Goal: Task Accomplishment & Management: Use online tool/utility

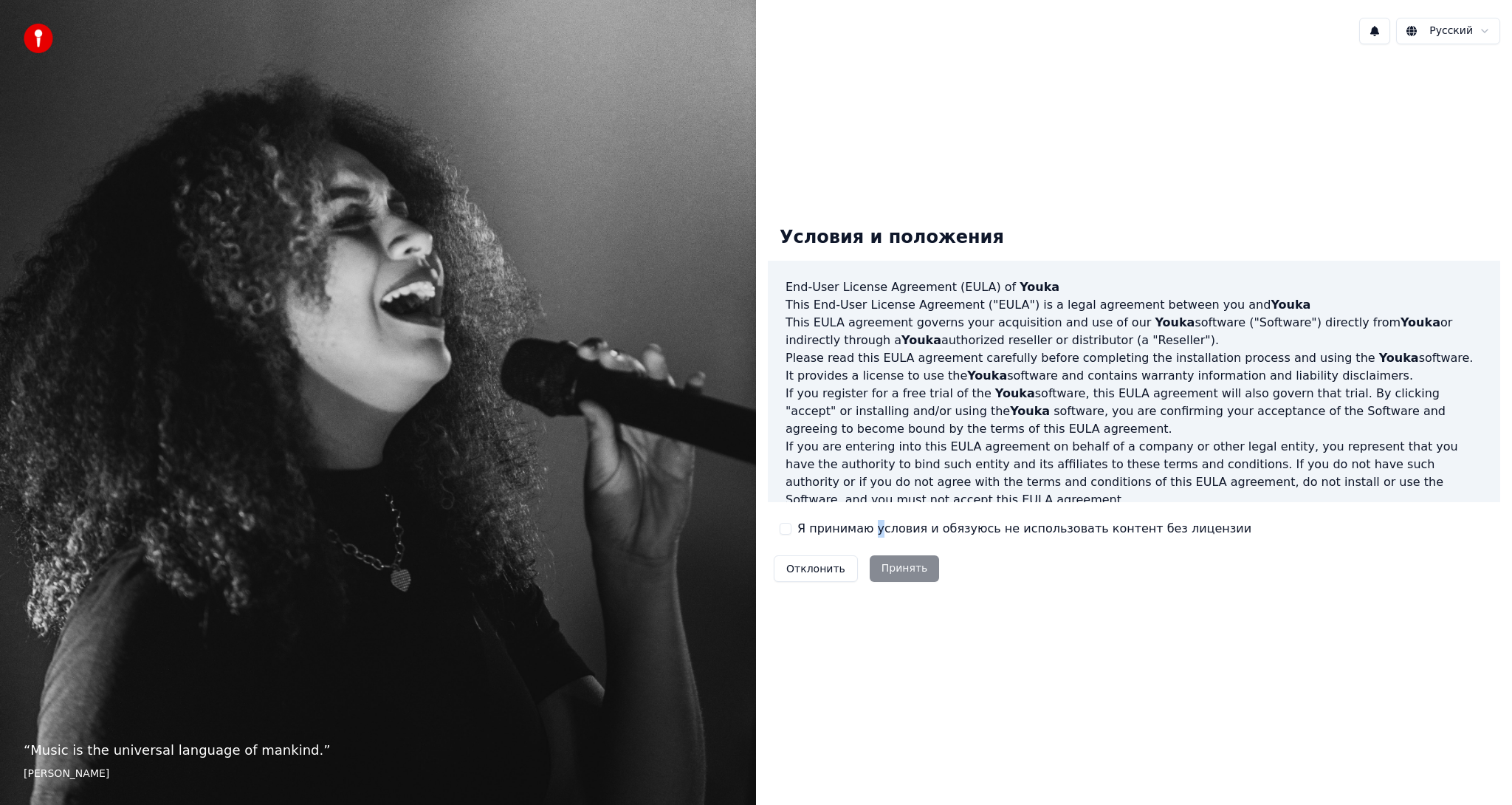
click at [871, 535] on label "Я принимаю условия и обязуюсь не использовать контент без лицензии" at bounding box center [1025, 528] width 454 height 18
click at [792, 534] on div "Я принимаю условия и обязуюсь не использовать контент без лицензии" at bounding box center [1015, 528] width 472 height 18
click at [786, 531] on button "Я принимаю условия и обязуюсь не использовать контент без лицензии" at bounding box center [785, 528] width 11 height 11
click at [890, 561] on button "Принять" at bounding box center [905, 568] width 71 height 27
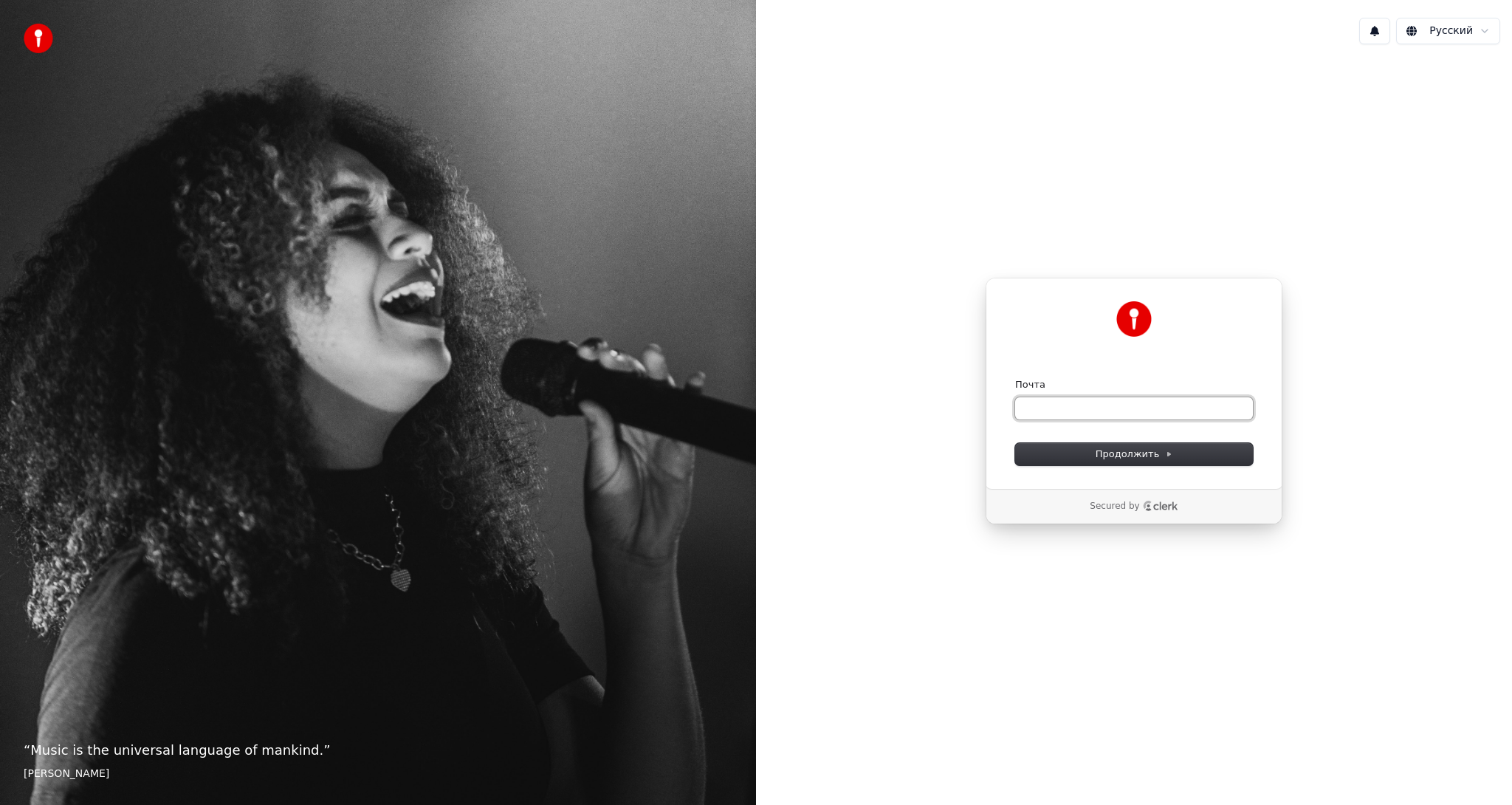
click at [1049, 410] on input "Почта" at bounding box center [1133, 407] width 238 height 22
type input "*"
click at [1116, 449] on span "Продолжить" at bounding box center [1133, 454] width 77 height 13
type input "**********"
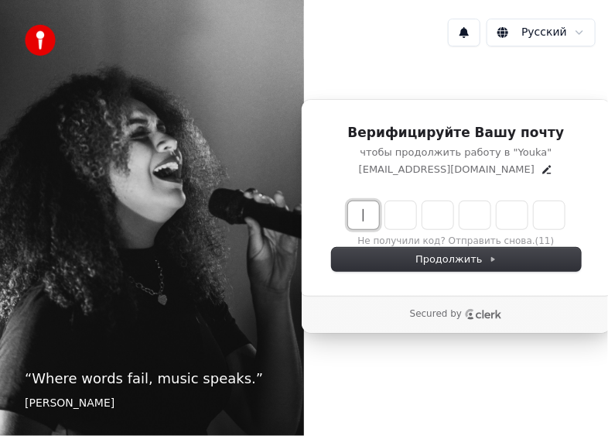
click at [360, 216] on input "Enter verification code" at bounding box center [472, 215] width 248 height 28
type input "******"
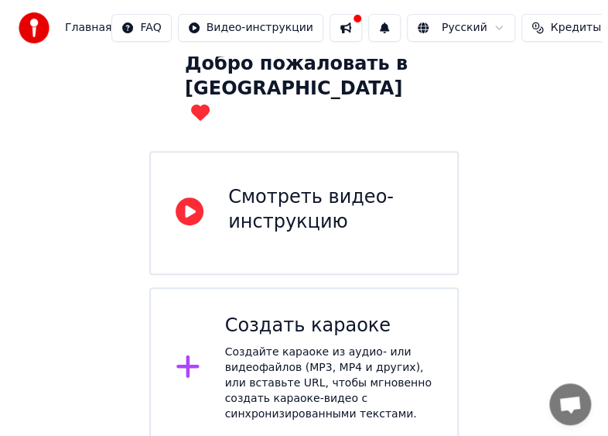
scroll to position [173, 0]
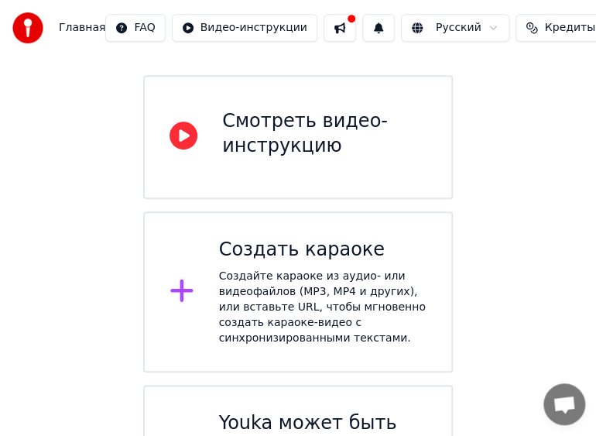
click at [272, 269] on div "Создайте караоке из аудио- или видеофайлов (MP3, MP4 и других), или вставьте UR…" at bounding box center [323, 307] width 208 height 77
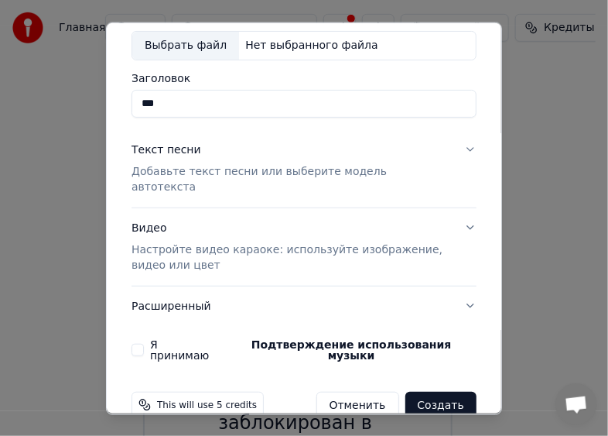
scroll to position [91, 0]
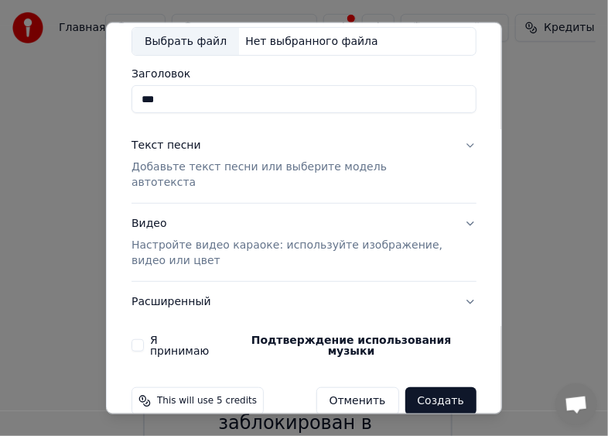
type input "***"
click at [412, 387] on button "Создать" at bounding box center [441, 401] width 71 height 28
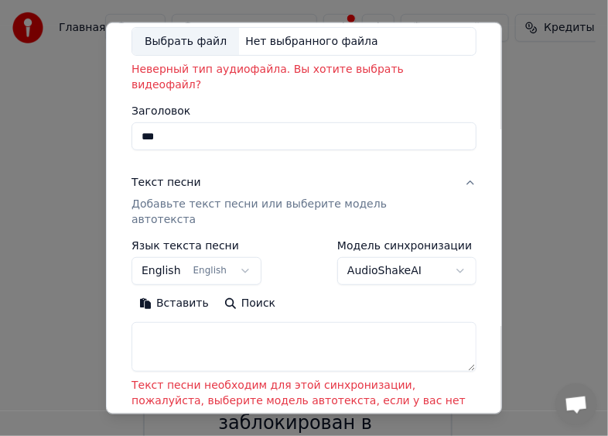
click at [231, 257] on button "English English" at bounding box center [197, 271] width 130 height 28
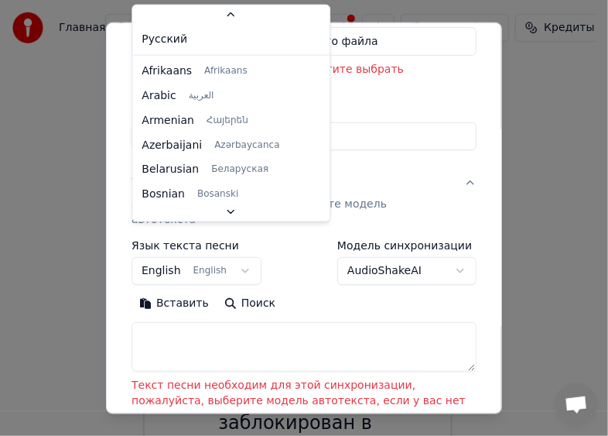
scroll to position [124, 0]
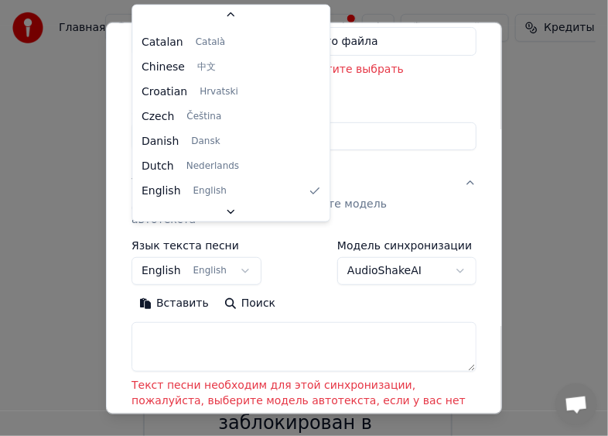
click at [269, 245] on body "Главная FAQ Видео-инструкции Русский Кредиты 15 Настройки Добро пожаловать в Yo…" at bounding box center [298, 190] width 596 height 727
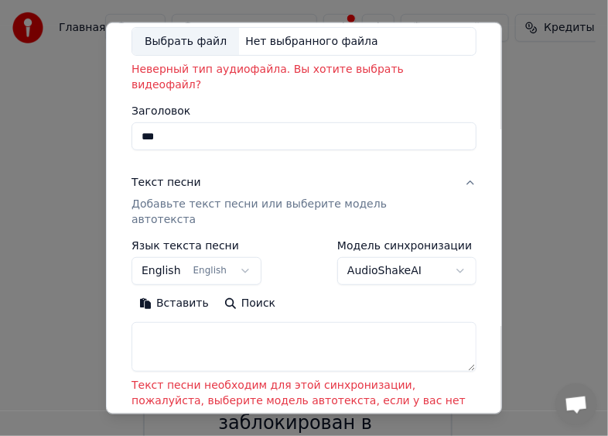
scroll to position [315, 0]
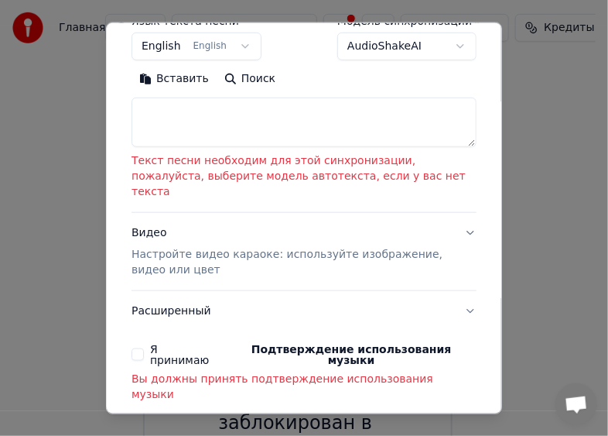
click at [176, 371] on p "Вы должны принять подтверждение использования музыки" at bounding box center [304, 386] width 345 height 31
click at [176, 344] on label "Я принимаю Подтверждение использования музыки" at bounding box center [313, 355] width 327 height 22
click at [144, 348] on button "Я принимаю Подтверждение использования музыки" at bounding box center [138, 354] width 12 height 12
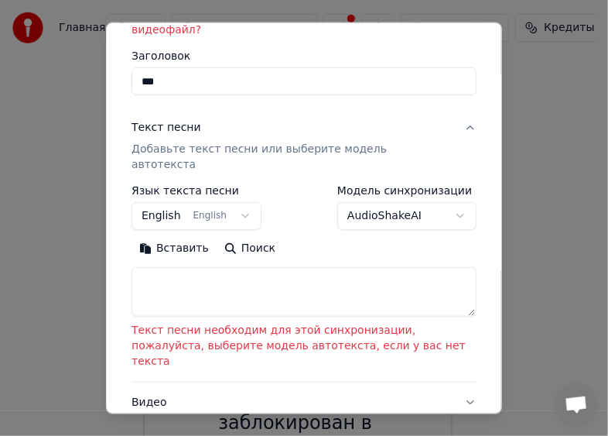
scroll to position [139, 0]
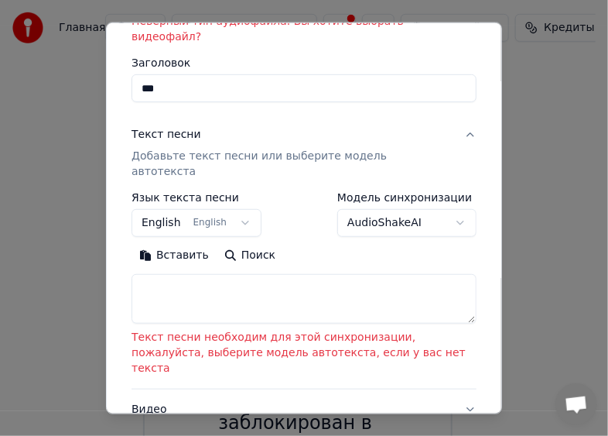
click at [238, 189] on body "Главная FAQ Видео-инструкции Русский Кредиты 15 Настройки Добро пожаловать в Yo…" at bounding box center [298, 190] width 596 height 727
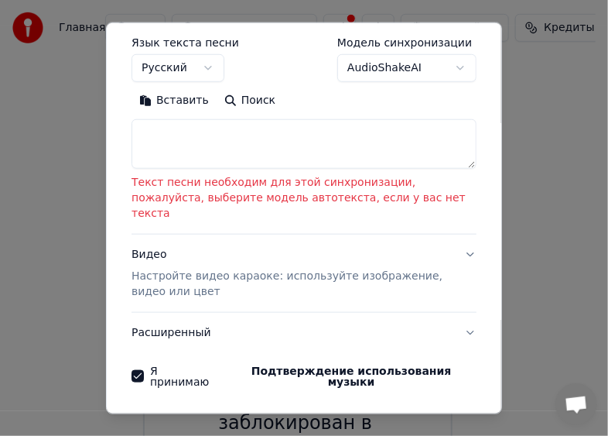
click at [437, 418] on button "Создать" at bounding box center [441, 432] width 71 height 28
select select "**"
click at [430, 418] on button "Создать" at bounding box center [441, 432] width 71 height 28
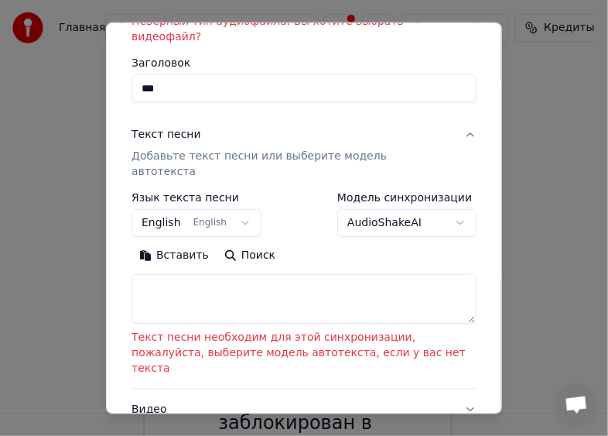
click at [226, 274] on textarea at bounding box center [304, 299] width 345 height 50
type textarea "*"
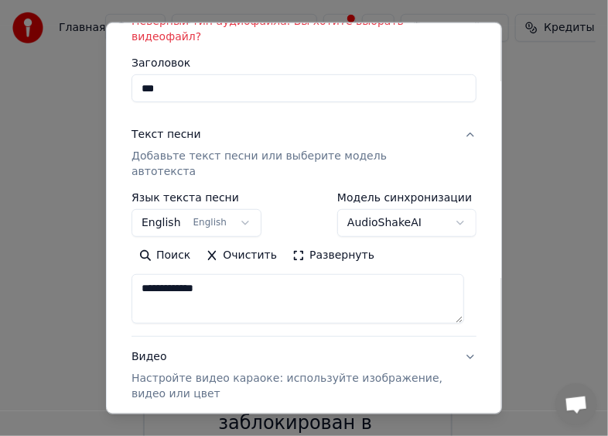
scroll to position [256, 0]
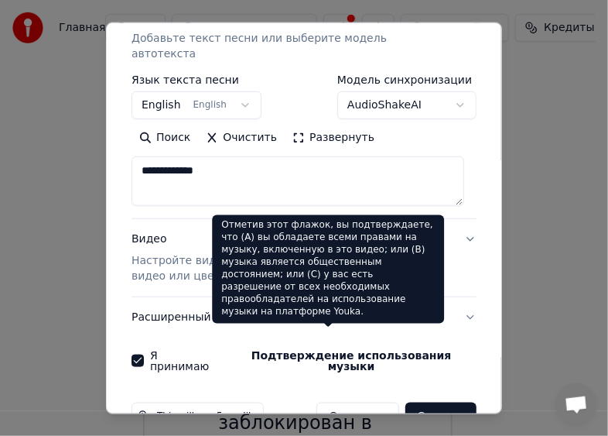
type textarea "**********"
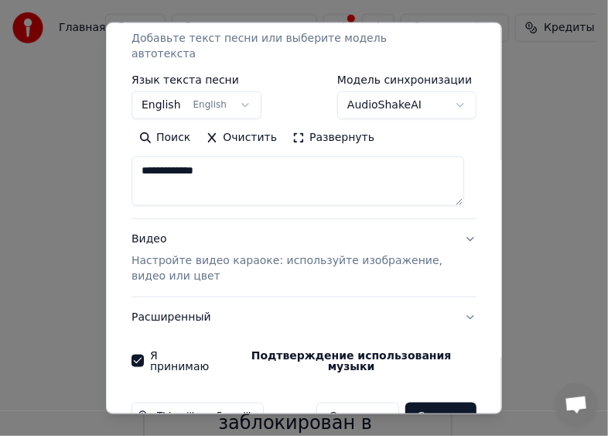
click at [423, 402] on button "Создать" at bounding box center [441, 416] width 71 height 28
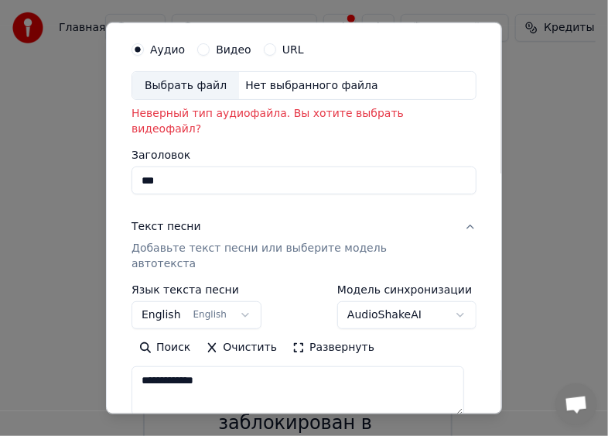
scroll to position [0, 0]
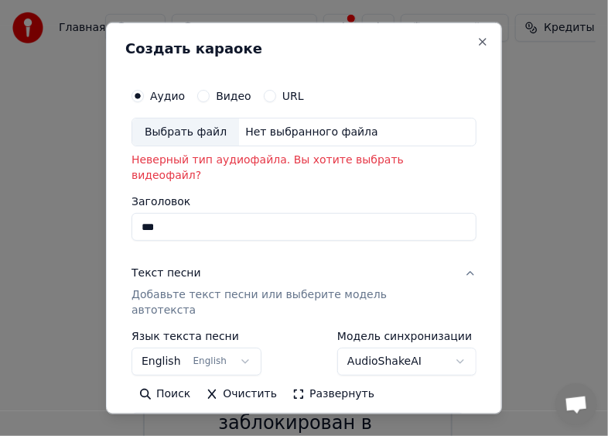
click at [275, 135] on div "Нет выбранного файла" at bounding box center [311, 131] width 145 height 15
click at [200, 157] on p "Неверный тип аудиофайла. Вы хотите выбрать видеофайл?" at bounding box center [304, 167] width 345 height 31
click at [217, 135] on div "Выбрать файл" at bounding box center [185, 132] width 107 height 28
type input "**********"
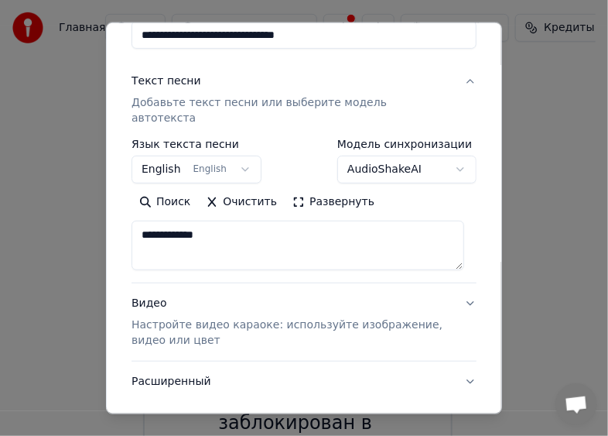
scroll to position [234, 0]
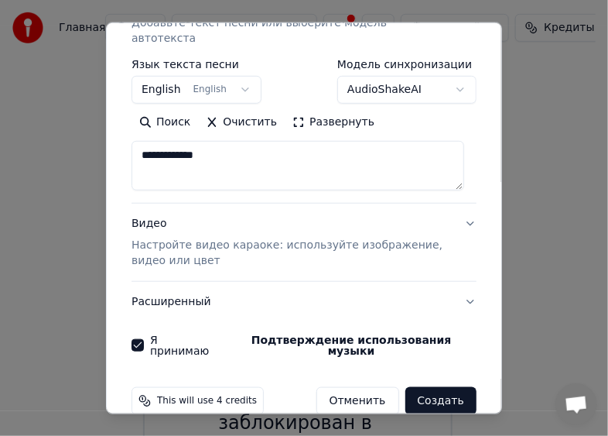
click at [443, 387] on button "Создать" at bounding box center [441, 401] width 71 height 28
select select "**"
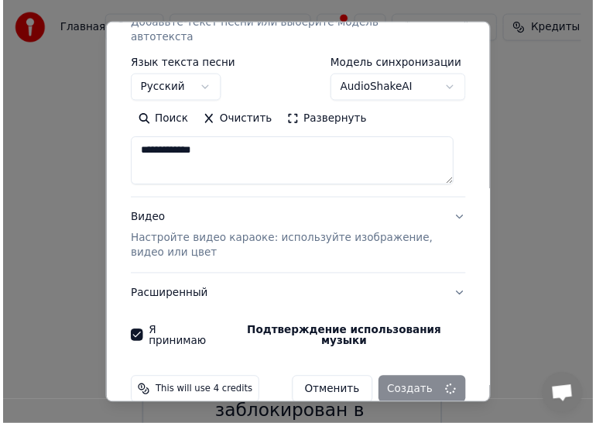
scroll to position [74, 0]
